Goal: Task Accomplishment & Management: Manage account settings

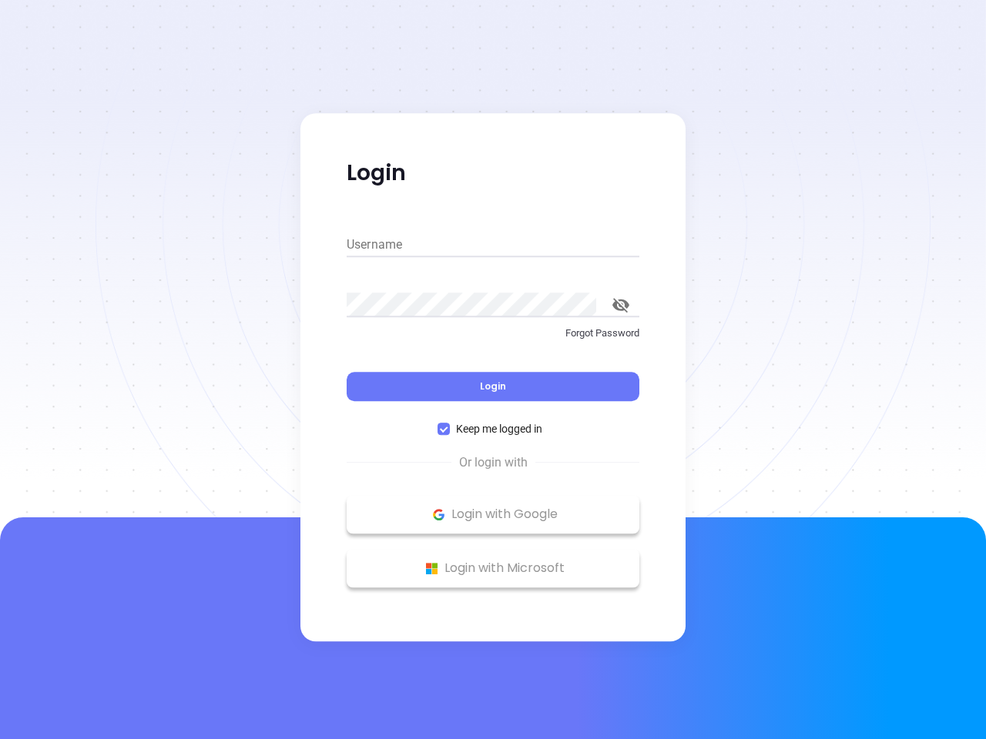
click at [493, 370] on div "Login" at bounding box center [493, 378] width 293 height 48
click at [493, 245] on input "Username" at bounding box center [493, 245] width 293 height 25
click at [621, 305] on icon "toggle password visibility" at bounding box center [620, 305] width 17 height 15
click at [493, 387] on span "Login" at bounding box center [493, 386] width 26 height 13
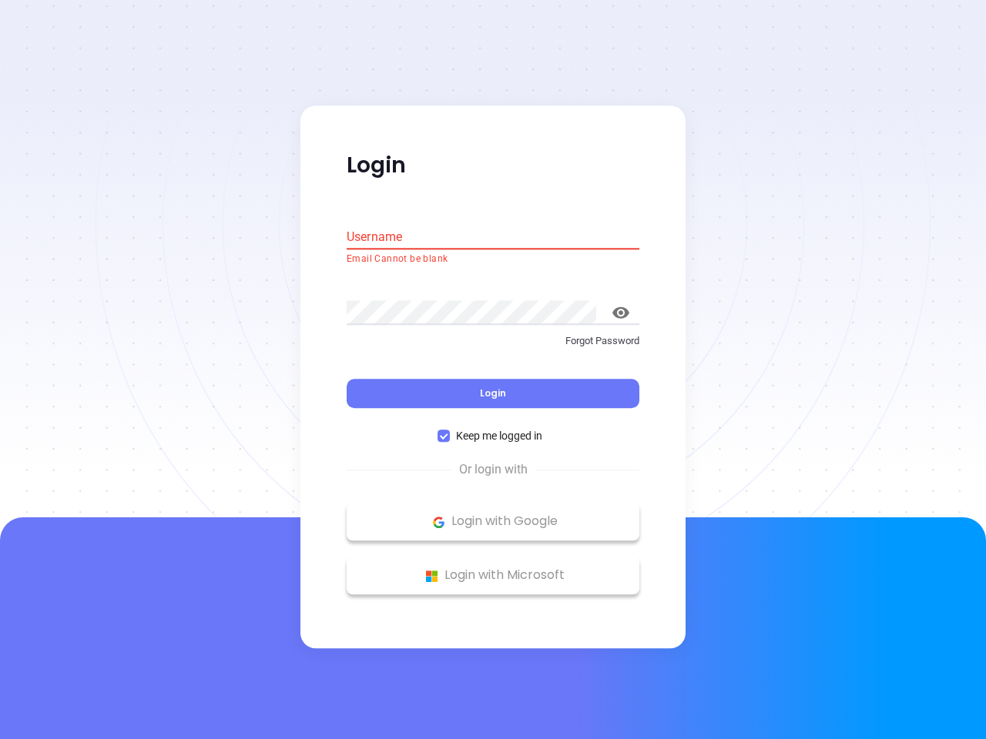
click at [493, 429] on span "Keep me logged in" at bounding box center [499, 436] width 99 height 17
click at [450, 431] on input "Keep me logged in" at bounding box center [443, 437] width 12 height 12
checkbox input "false"
click at [493, 514] on p "Login with Google" at bounding box center [492, 522] width 277 height 23
click at [493, 568] on p "Login with Microsoft" at bounding box center [492, 576] width 277 height 23
